Goal: Check status: Check status

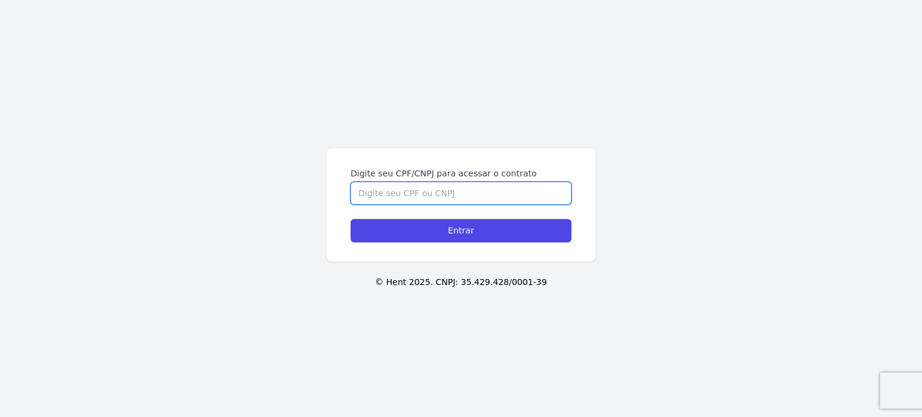
click at [447, 195] on input "Digite seu CPF/CNPJ para acessar o contrato" at bounding box center [461, 193] width 221 height 23
type input "42351846877"
click at [351, 219] on input "Entrar" at bounding box center [461, 230] width 221 height 23
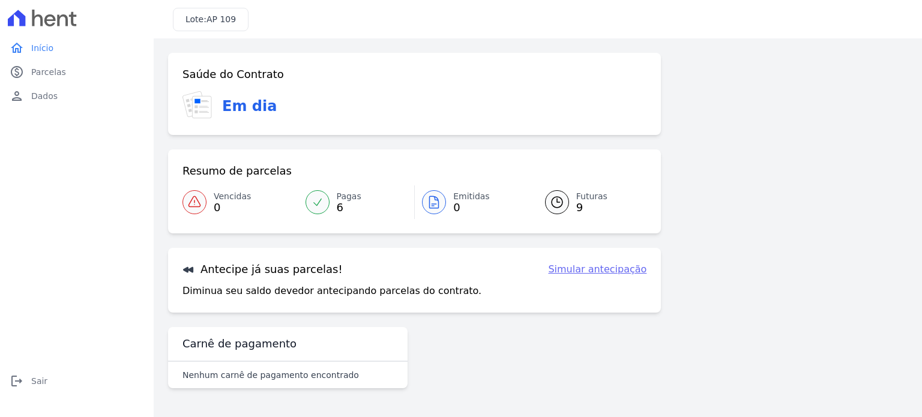
click at [586, 205] on span "9" at bounding box center [591, 208] width 31 height 10
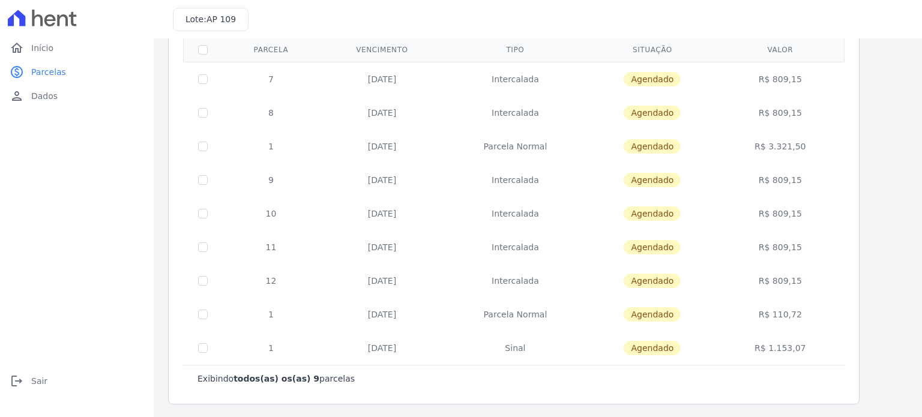
scroll to position [41, 0]
